Goal: Transaction & Acquisition: Purchase product/service

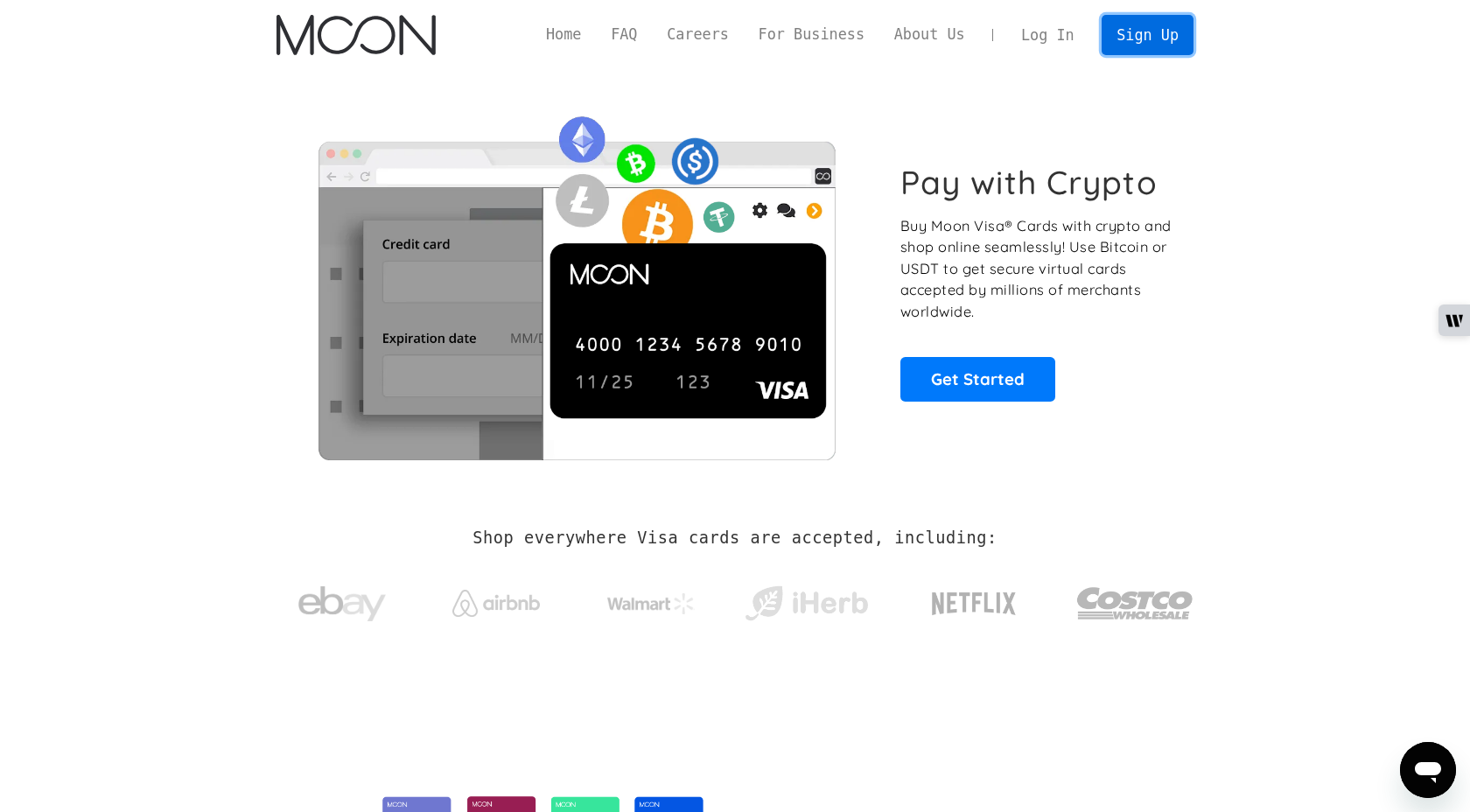
click at [1164, 26] on link "Sign Up" at bounding box center [1147, 35] width 91 height 40
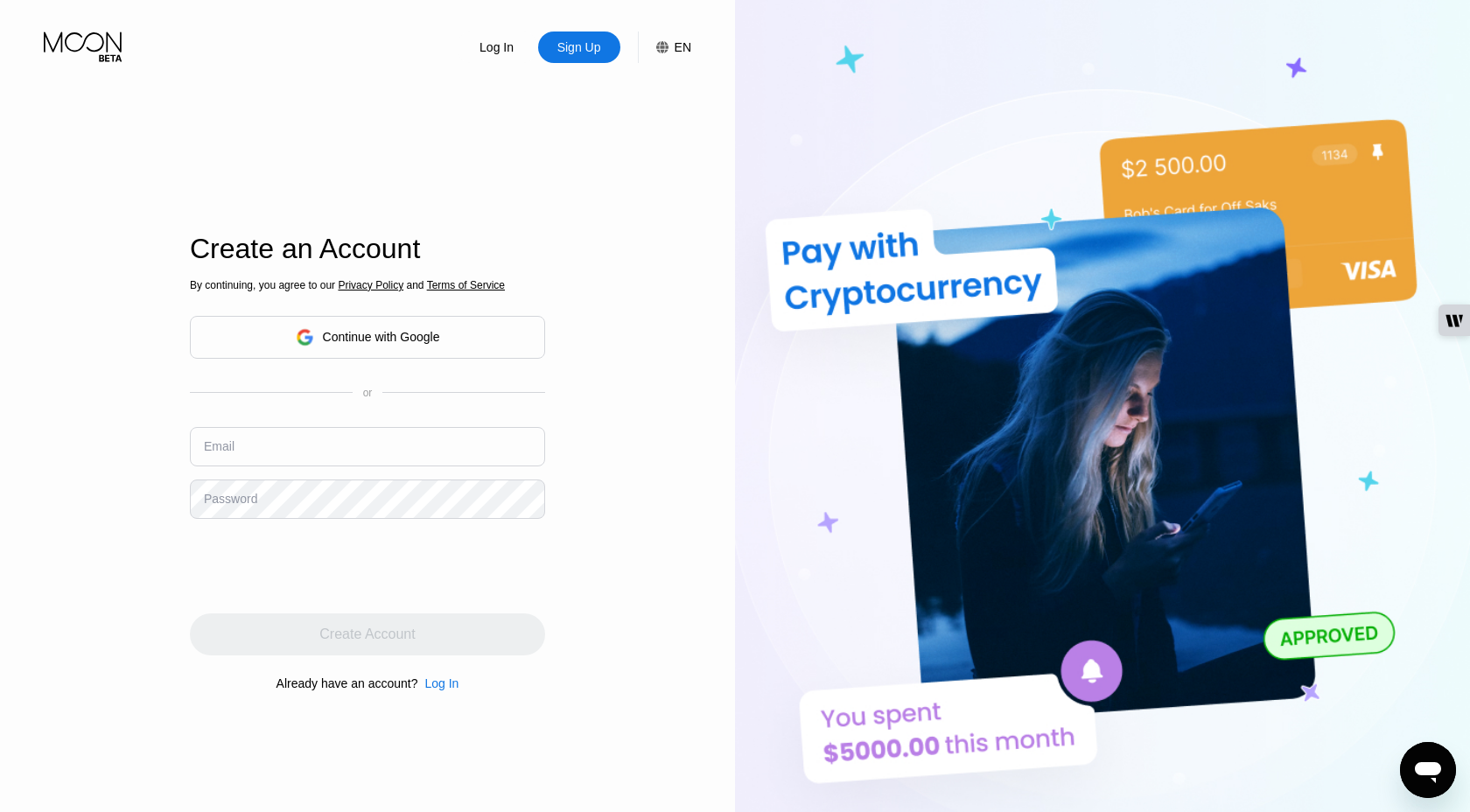
click at [389, 337] on div "Continue with Google" at bounding box center [381, 337] width 117 height 14
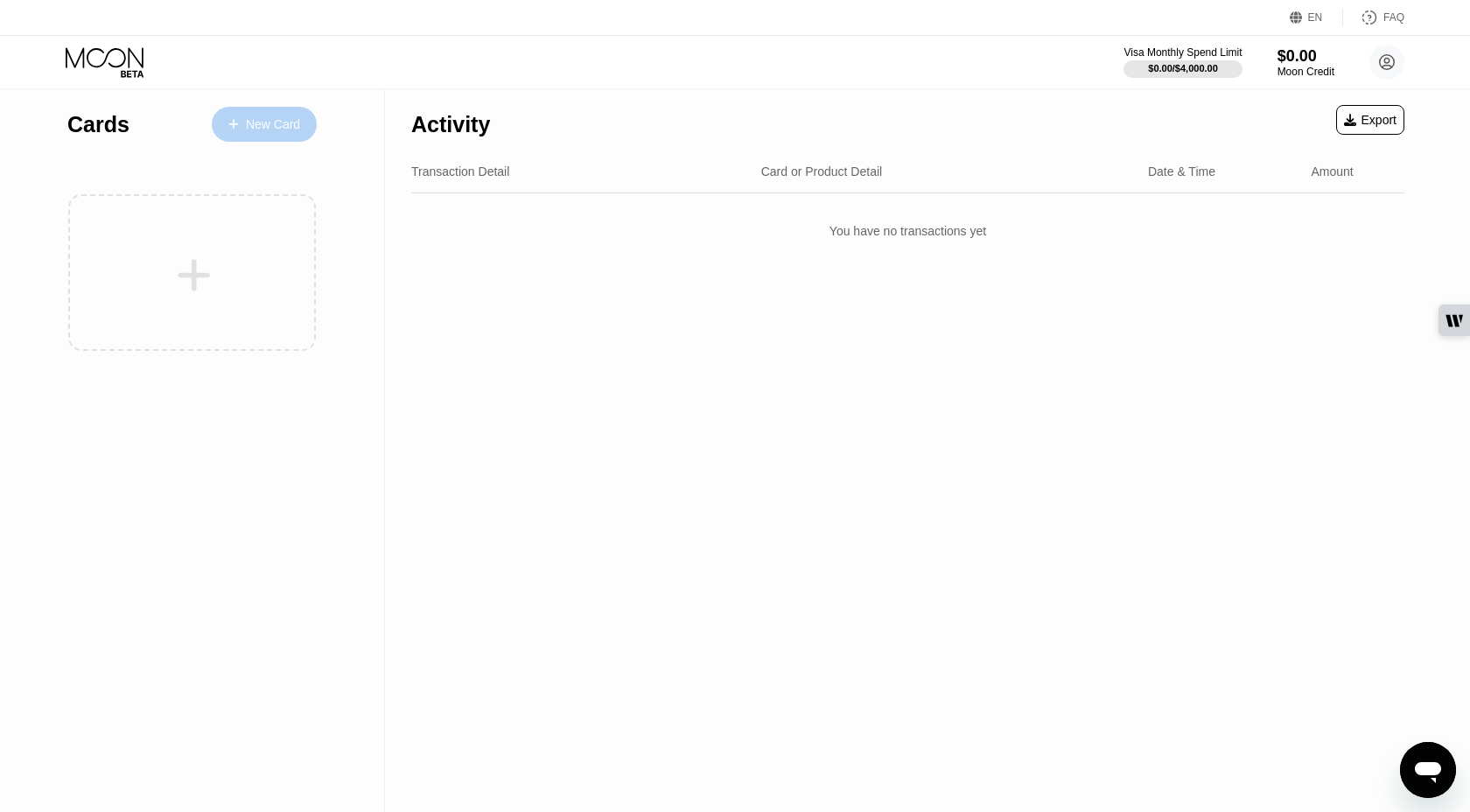
click at [263, 133] on div "New Card" at bounding box center [264, 124] width 105 height 35
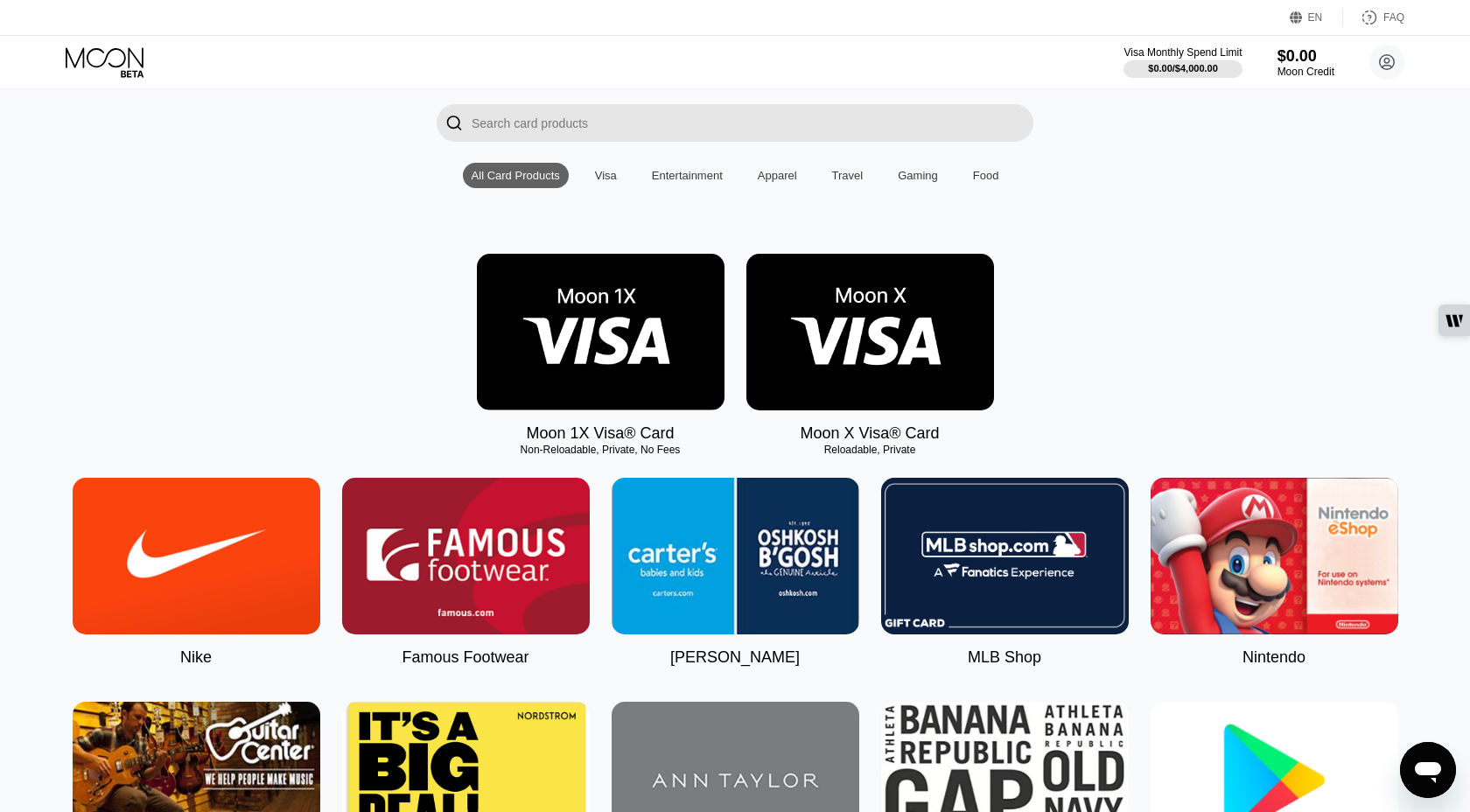
scroll to position [76, 0]
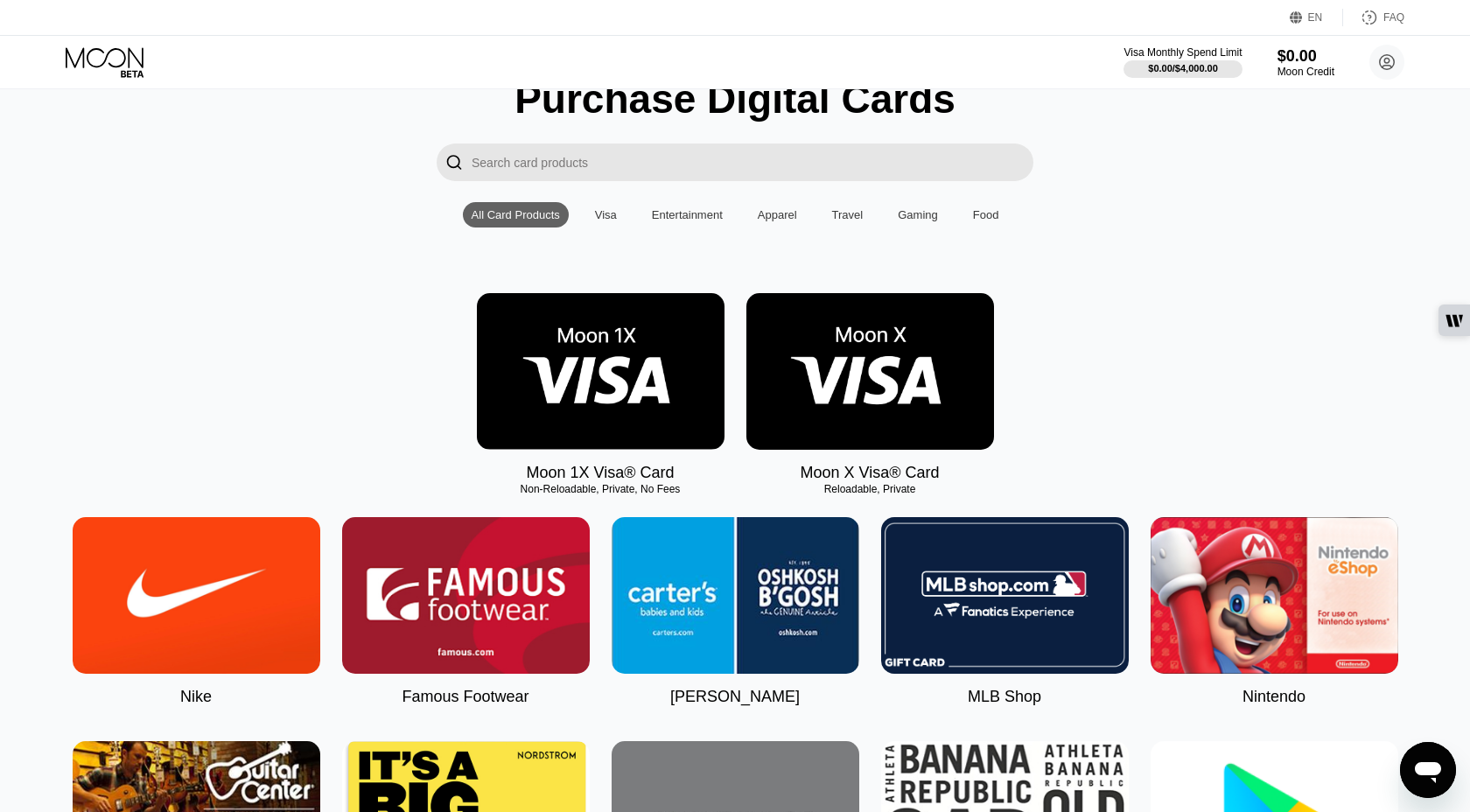
click at [604, 211] on div "Visa" at bounding box center [606, 215] width 22 height 13
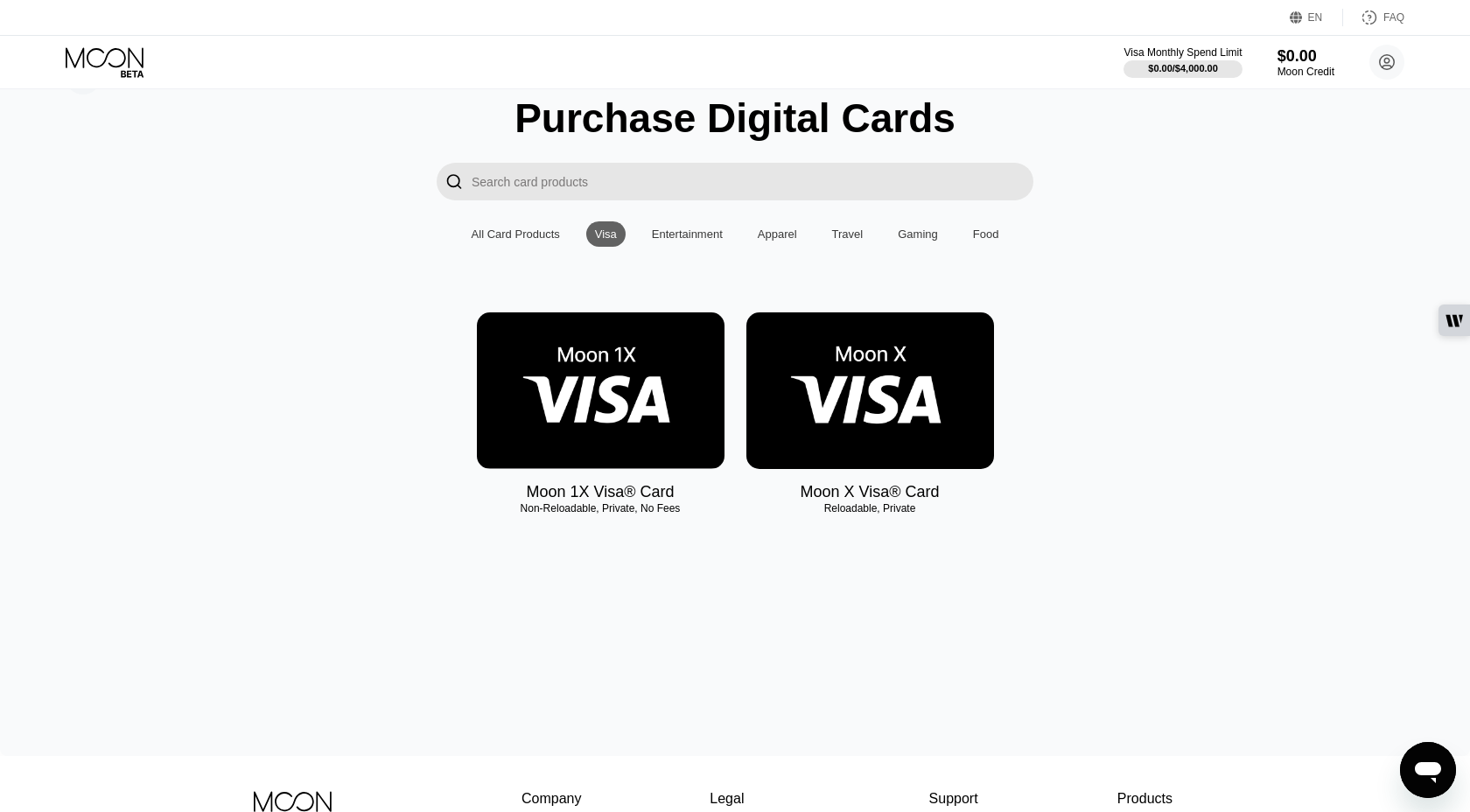
scroll to position [54, 0]
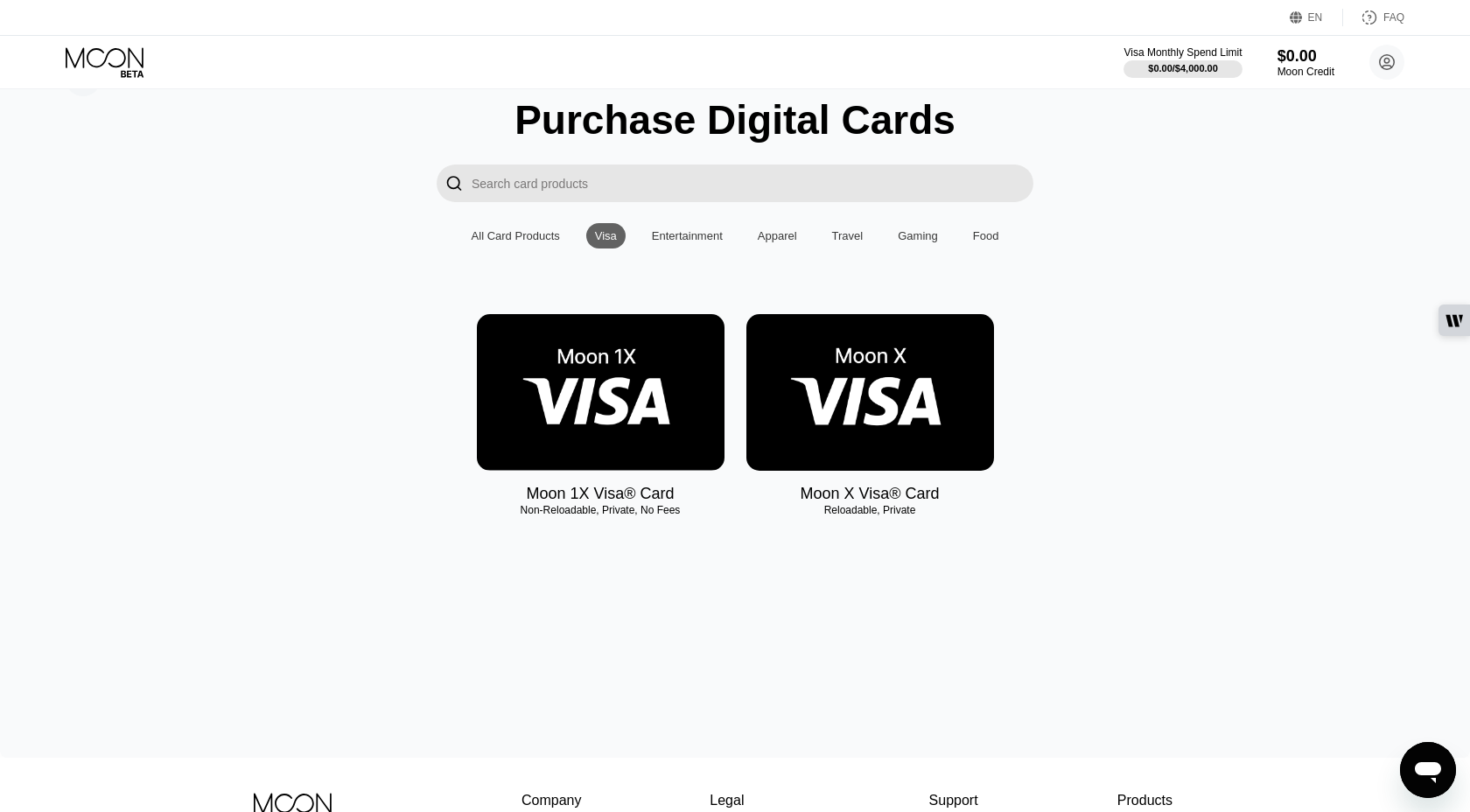
click at [881, 417] on img at bounding box center [871, 392] width 248 height 156
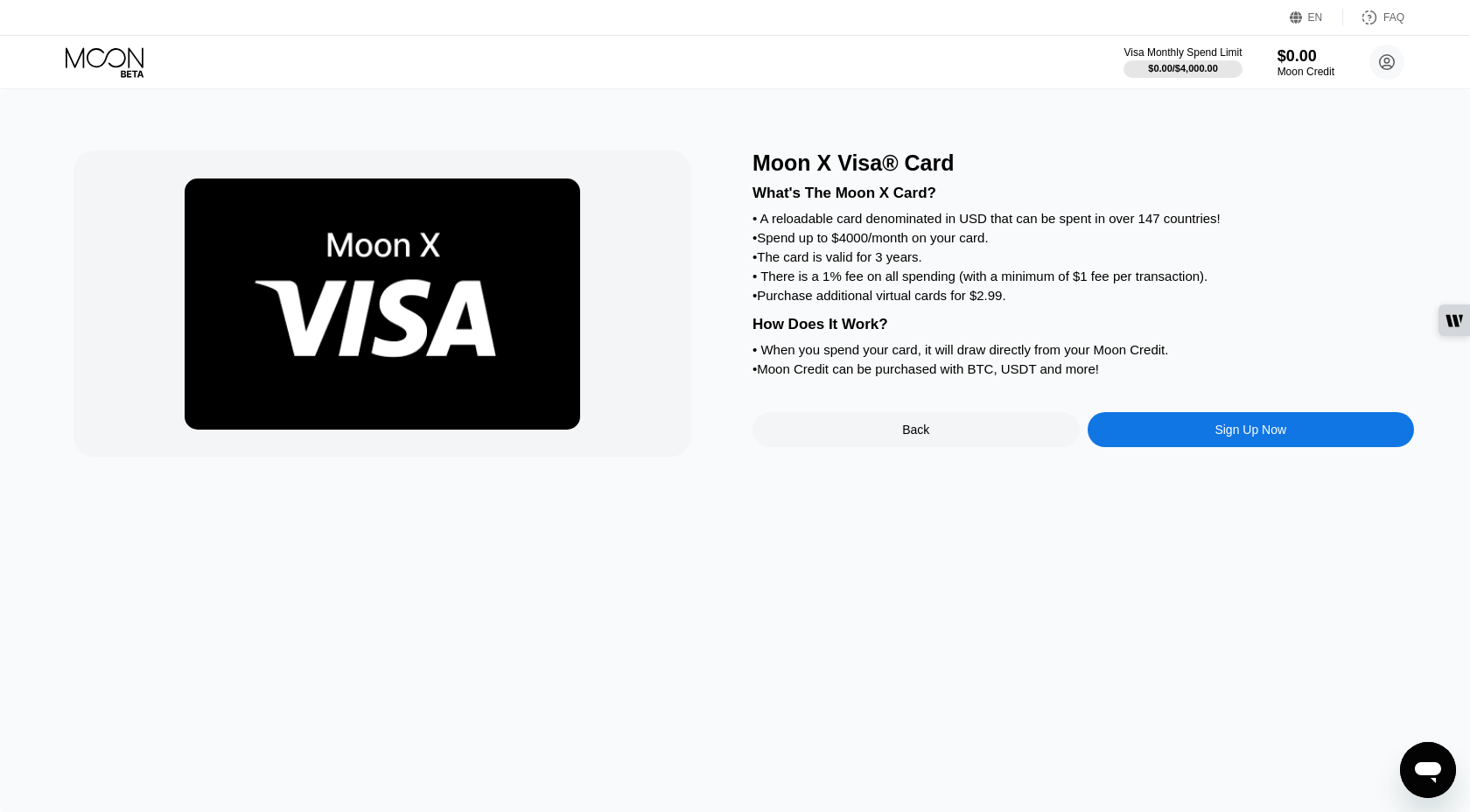
click at [966, 436] on div "Back" at bounding box center [916, 429] width 328 height 35
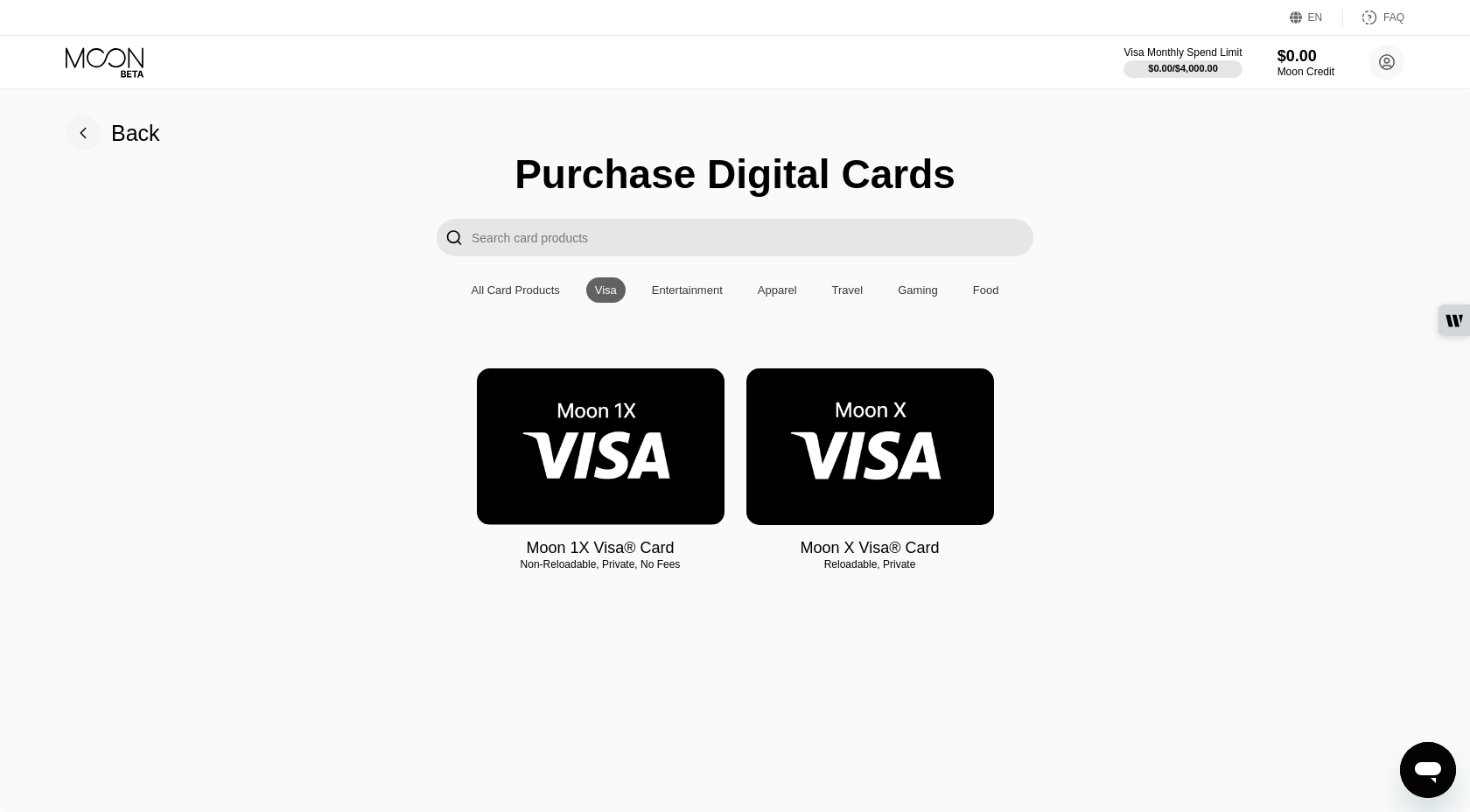
click at [668, 417] on img at bounding box center [601, 446] width 248 height 156
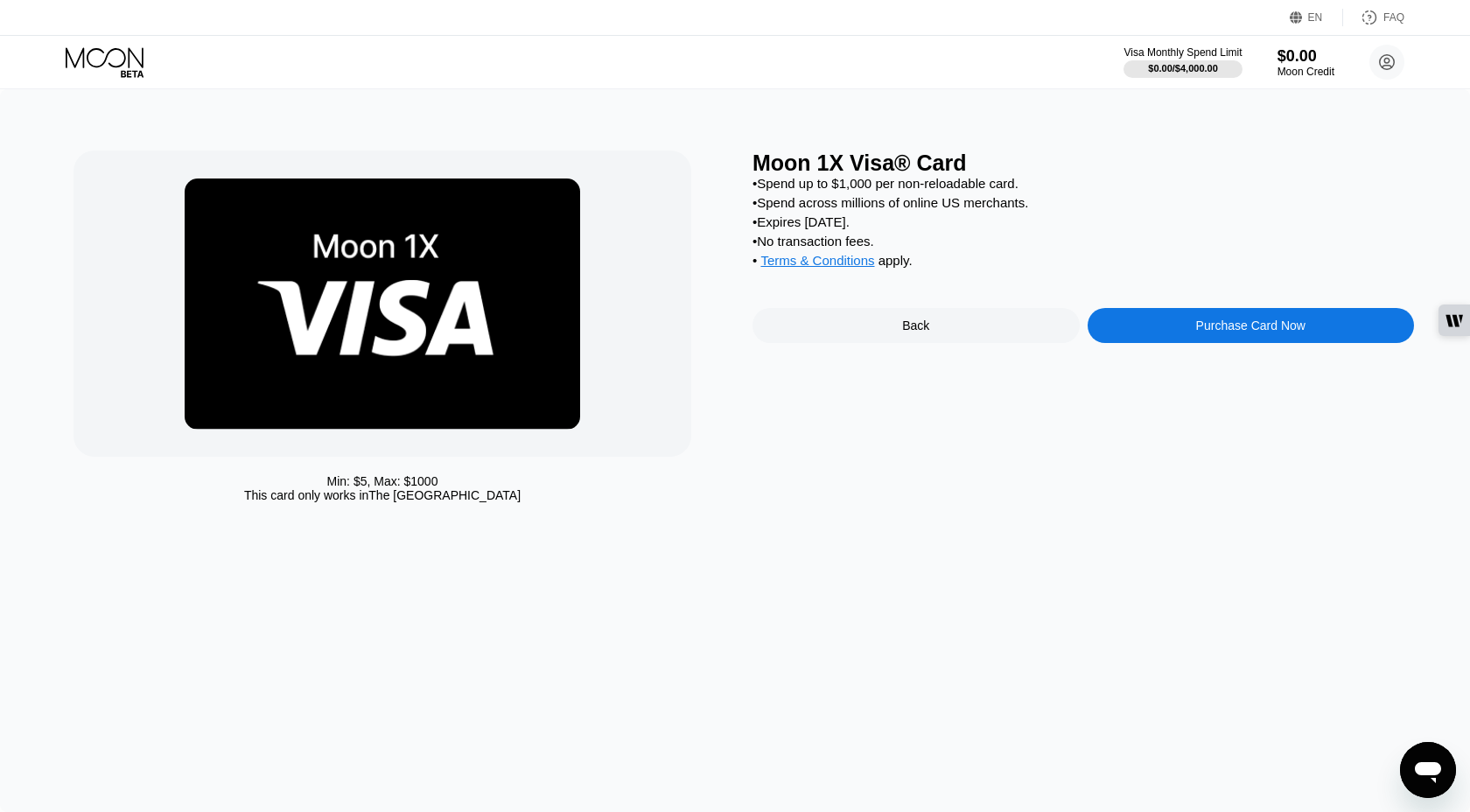
click at [1195, 337] on div "Purchase Card Now" at bounding box center [1251, 325] width 328 height 35
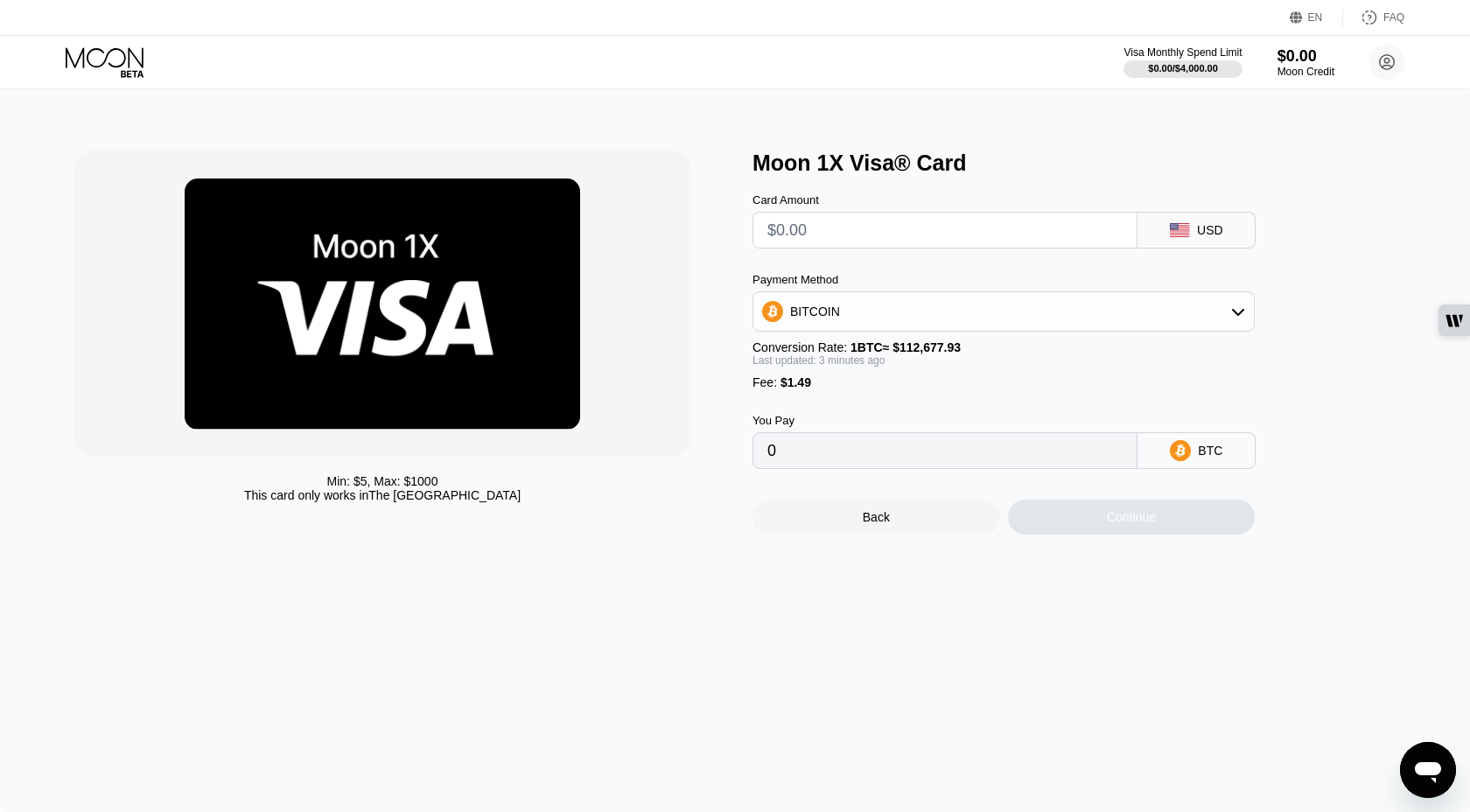
click at [934, 237] on input "text" at bounding box center [945, 230] width 355 height 35
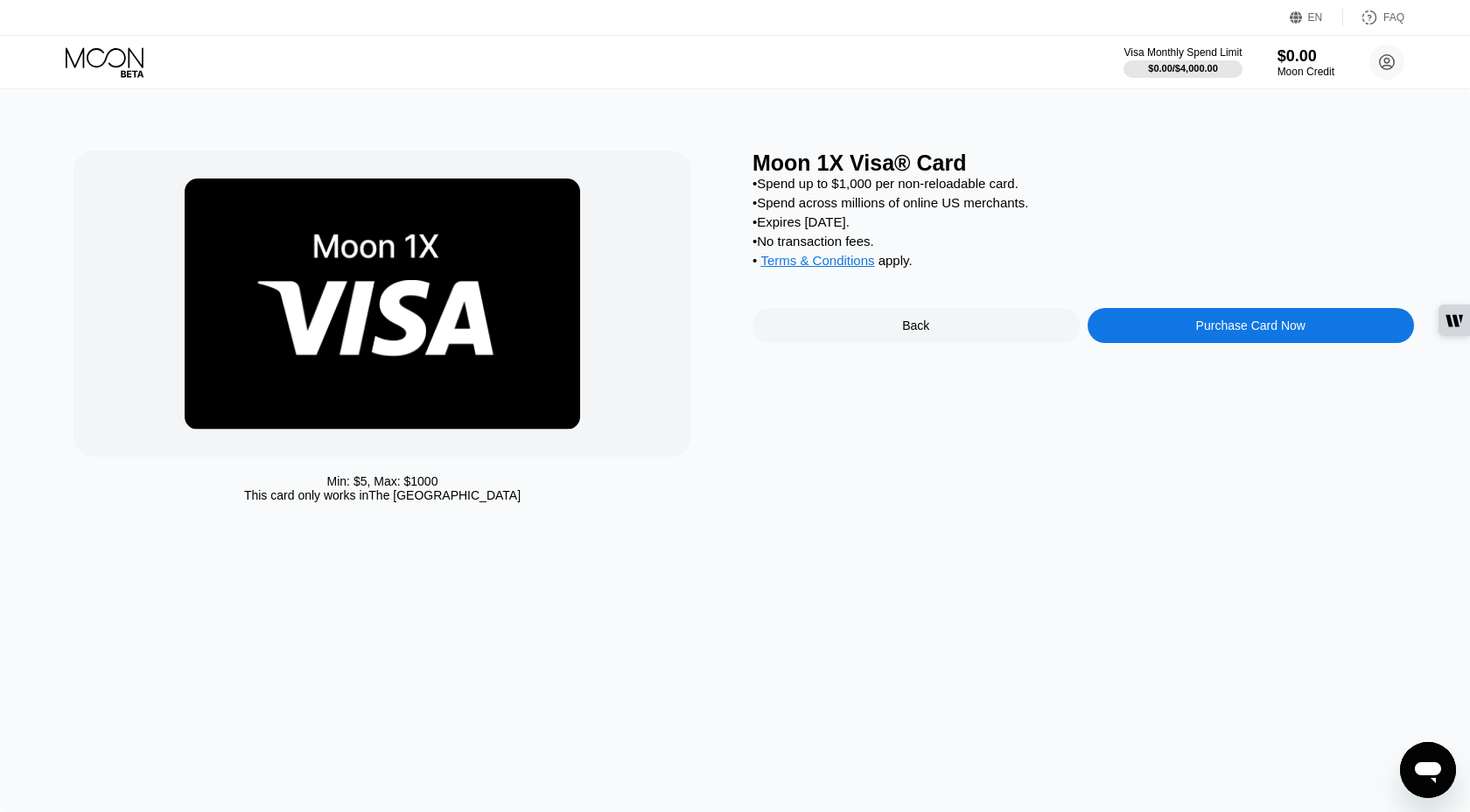
click at [121, 55] on icon at bounding box center [106, 62] width 81 height 30
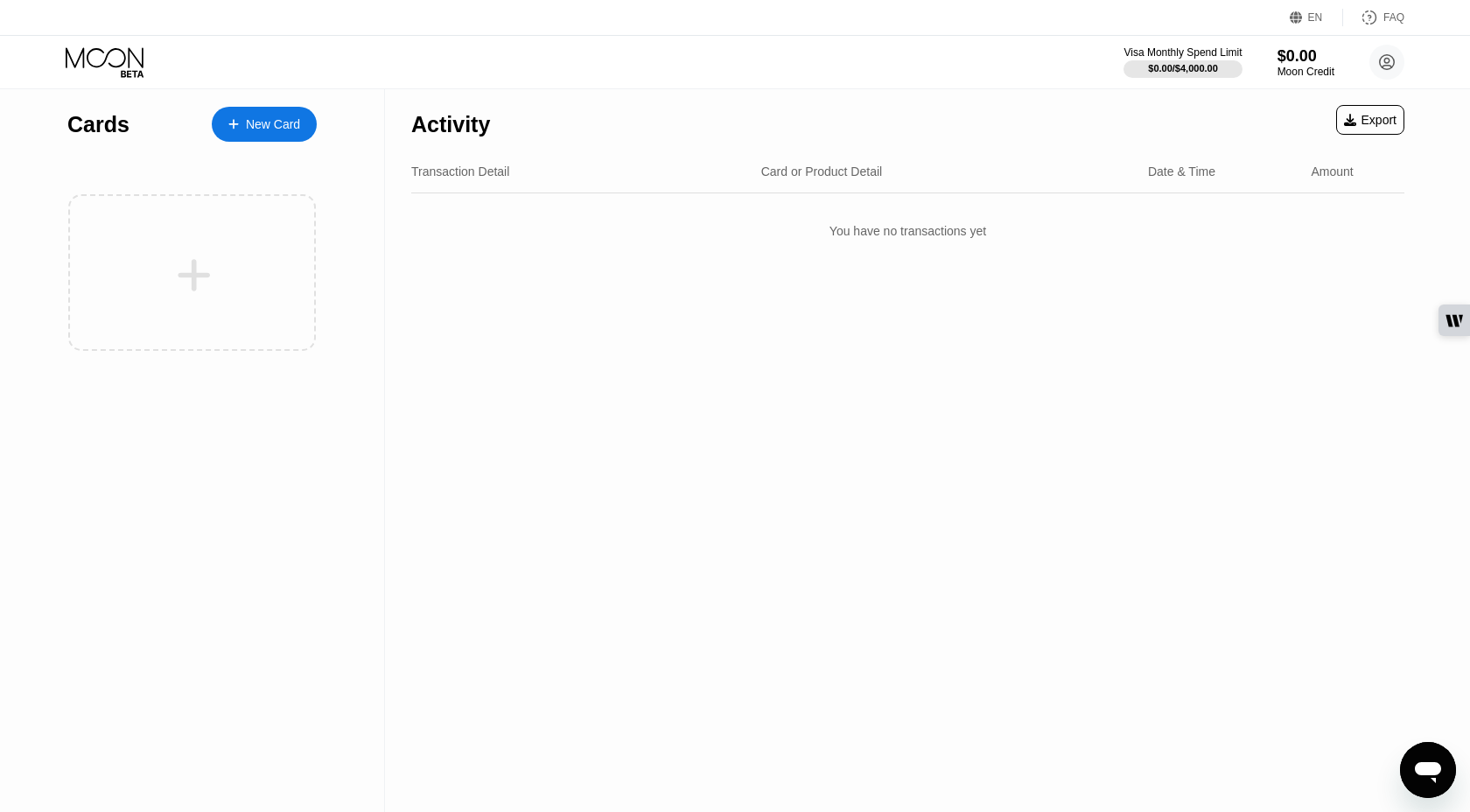
click at [934, 545] on div "Activity Export Transaction Detail Card or Product Detail Date & Time Amount Yo…" at bounding box center [908, 450] width 1046 height 723
